Goal: Contribute content

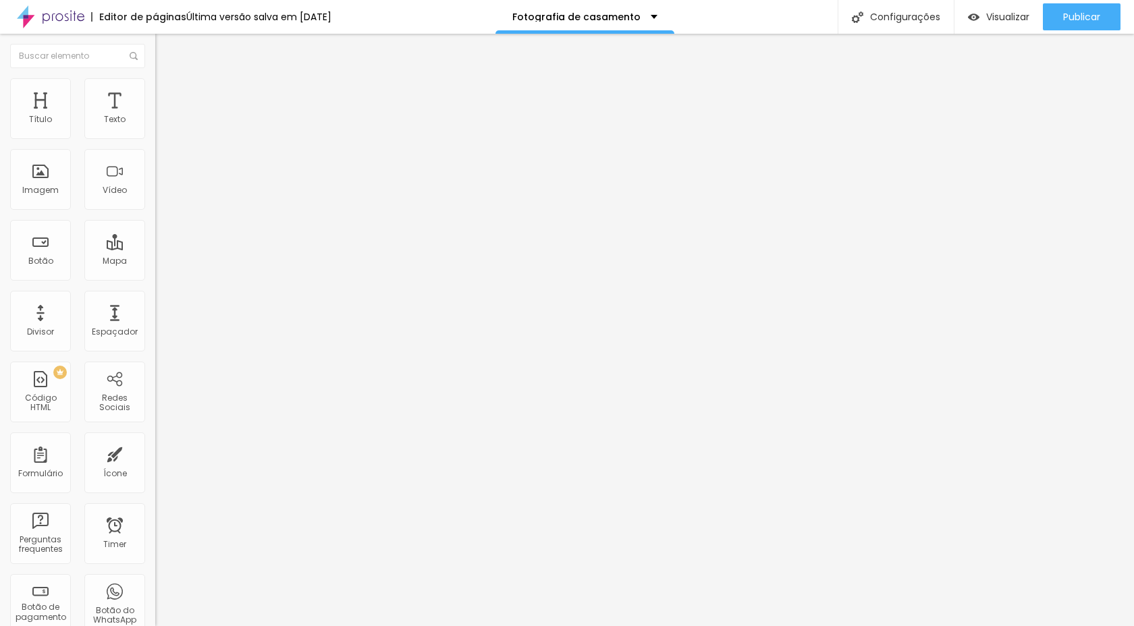
click at [155, 278] on input "[URL][DOMAIN_NAME]" at bounding box center [236, 271] width 162 height 13
click at [155, 275] on input "http://www.danilofotografias.com.br/teste2" at bounding box center [236, 271] width 162 height 13
paste input "www.danilofotografias.com.br/fotografodecasamentoemmaringa"
type input "www.danilofotografias.com.br/fotografodecasamentoemmaringa"
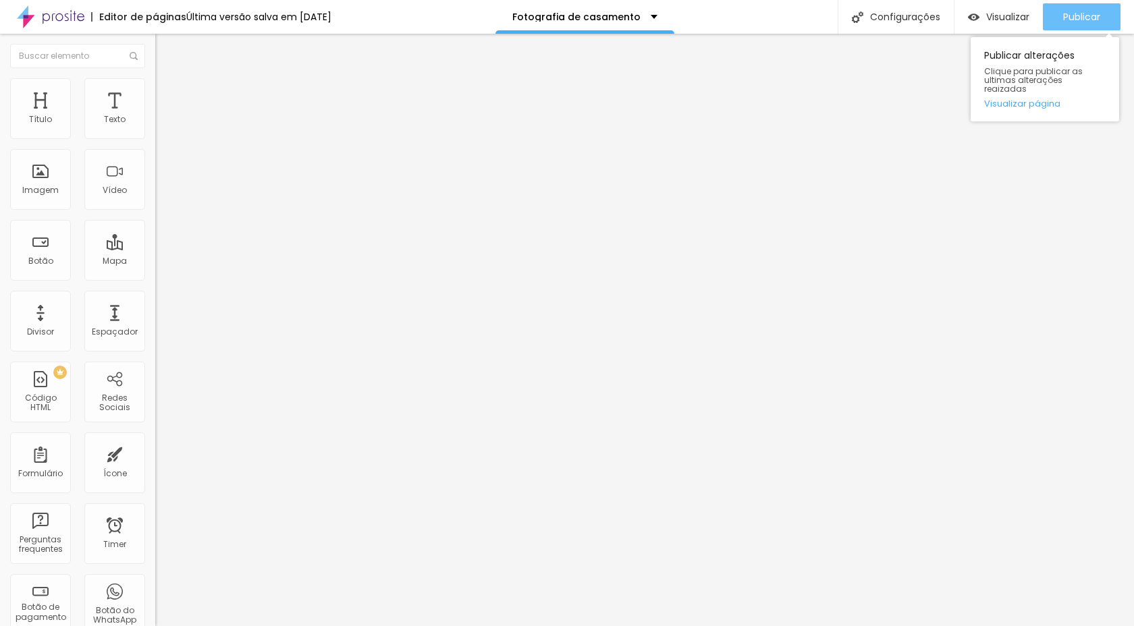
click at [1078, 25] on div "Publicar" at bounding box center [1081, 16] width 37 height 27
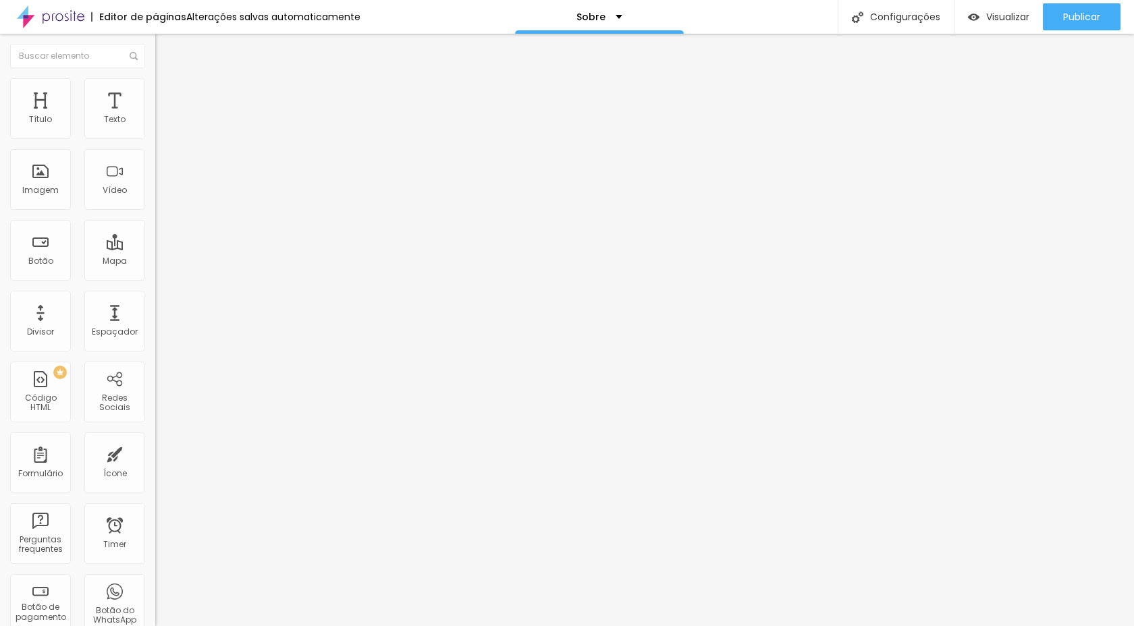
click at [155, 116] on span "Trocar imagem" at bounding box center [192, 110] width 74 height 11
click at [1072, 7] on div "Publicar" at bounding box center [1081, 16] width 37 height 27
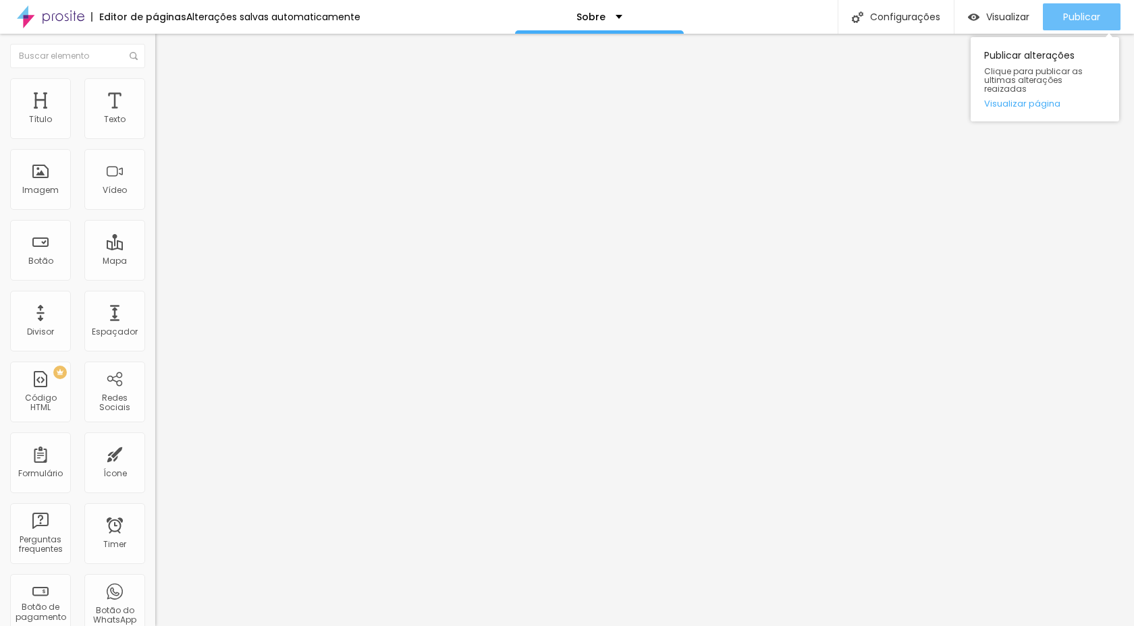
click at [1056, 13] on button "Publicar" at bounding box center [1082, 16] width 78 height 27
click at [165, 48] on div "Editar Imagem" at bounding box center [210, 49] width 90 height 11
